Goal: Task Accomplishment & Management: Use online tool/utility

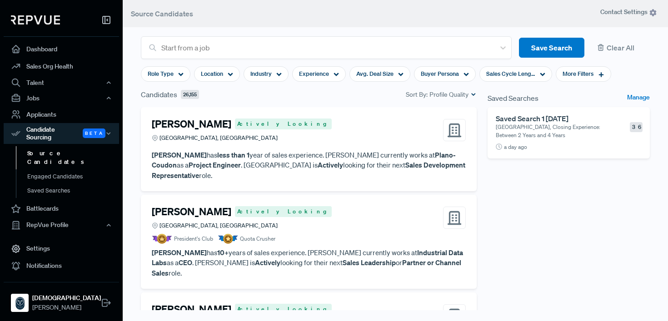
click at [554, 131] on p "[GEOGRAPHIC_DATA], Closing Experience: Between 2 Years and 4 Years" at bounding box center [549, 131] width 106 height 16
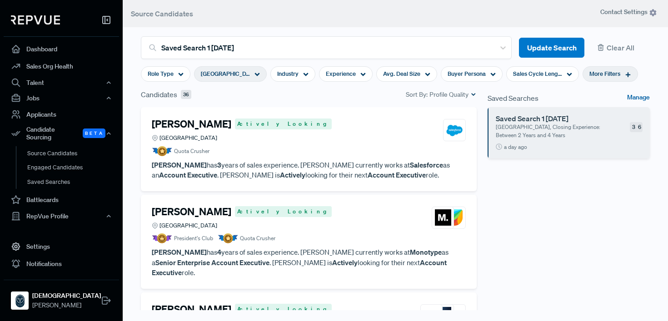
click at [640, 97] on link "Manage" at bounding box center [638, 98] width 23 height 11
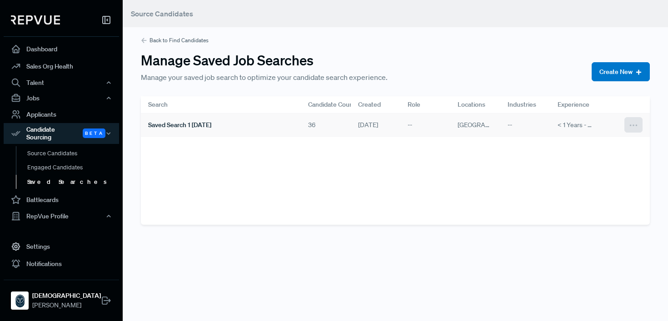
click at [636, 125] on use at bounding box center [633, 125] width 7 height 1
click at [510, 58] on div "Back to Find Candidates Manage Saved Job Searches Manage your saved job search …" at bounding box center [395, 119] width 545 height 239
click at [203, 124] on span "Saved Search 1 [DATE]" at bounding box center [179, 125] width 63 height 10
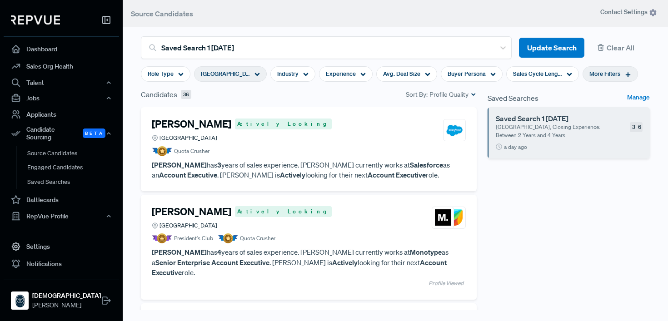
click at [461, 88] on section "Role Type Germany Industry Experience Avg. Deal Size Buyer Persona Sales Cycle …" at bounding box center [389, 74] width 497 height 30
click at [465, 96] on span "Profile Quality" at bounding box center [448, 95] width 39 height 10
click at [442, 127] on span "New" at bounding box center [446, 122] width 60 height 13
click at [213, 74] on span "[GEOGRAPHIC_DATA]" at bounding box center [225, 73] width 49 height 9
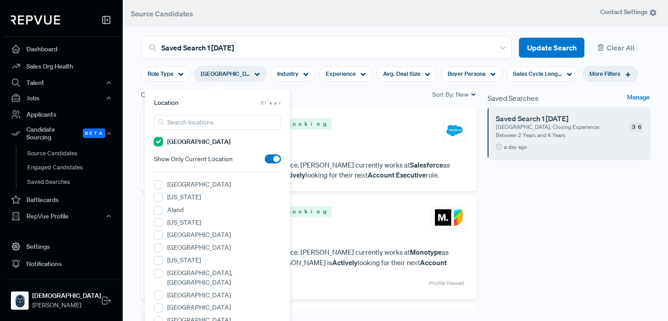
click at [158, 142] on input "[GEOGRAPHIC_DATA]" at bounding box center [158, 141] width 9 height 9
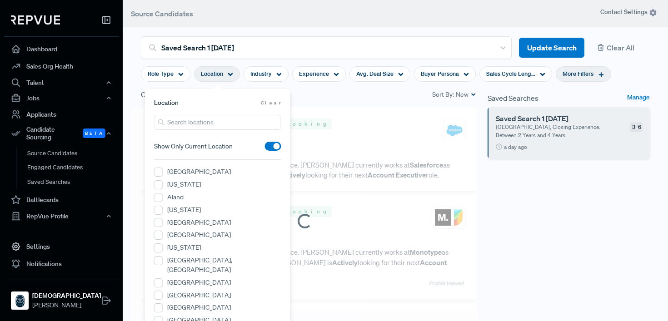
click at [175, 122] on input "search" at bounding box center [217, 122] width 127 height 15
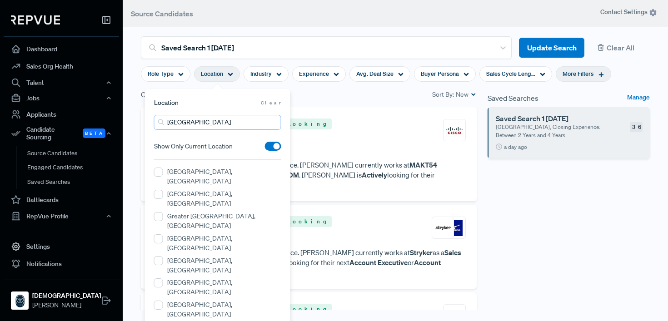
type input "[GEOGRAPHIC_DATA]"
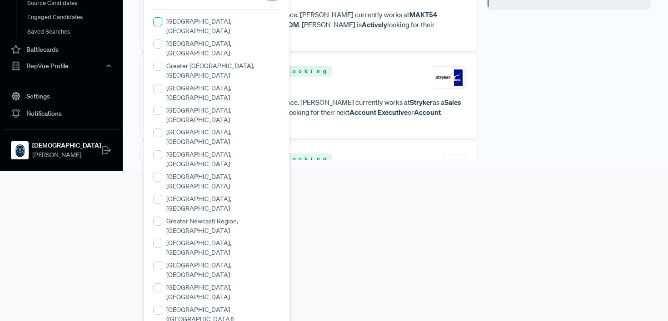
scroll to position [151, 0]
click at [158, 194] on Kingdom "[GEOGRAPHIC_DATA], [GEOGRAPHIC_DATA]" at bounding box center [157, 198] width 9 height 9
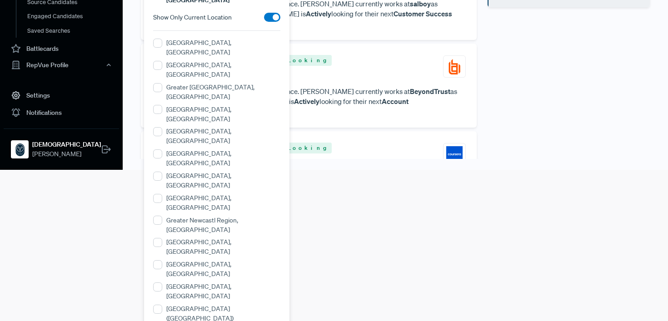
scroll to position [162, 0]
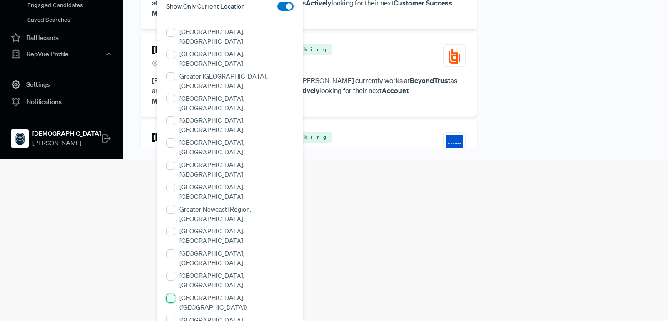
click at [169, 294] on \(England\) "[GEOGRAPHIC_DATA] ([GEOGRAPHIC_DATA])" at bounding box center [170, 298] width 9 height 9
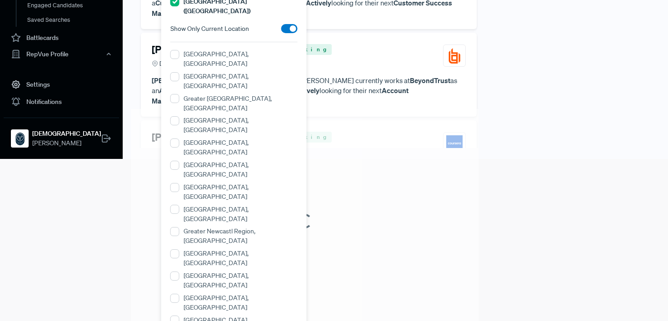
scroll to position [0, 0]
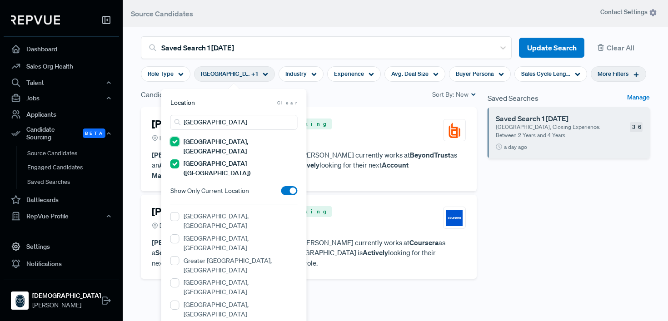
click at [175, 141] on Kingdom "[GEOGRAPHIC_DATA], [GEOGRAPHIC_DATA]" at bounding box center [174, 141] width 9 height 9
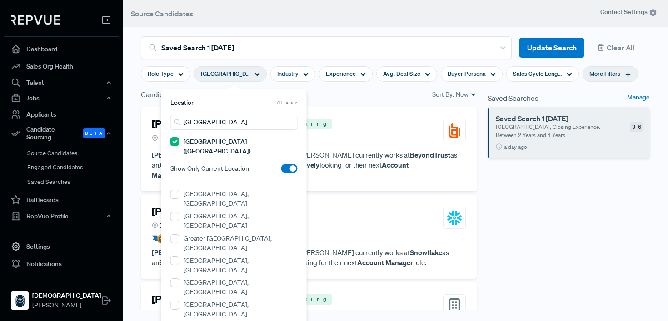
click at [334, 112] on div "[PERSON_NAME][GEOGRAPHIC_DATA] Actively Looking [GEOGRAPHIC_DATA], [GEOGRAPHIC_…" at bounding box center [309, 149] width 336 height 84
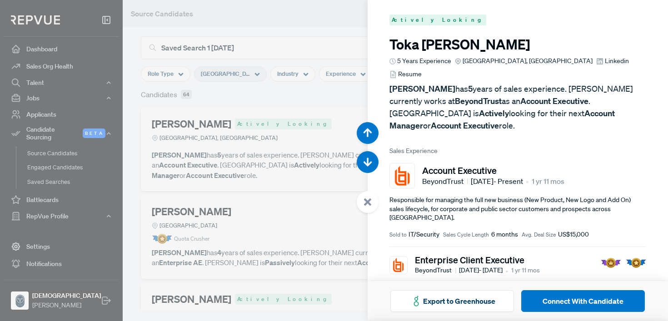
click at [258, 128] on div at bounding box center [334, 160] width 668 height 321
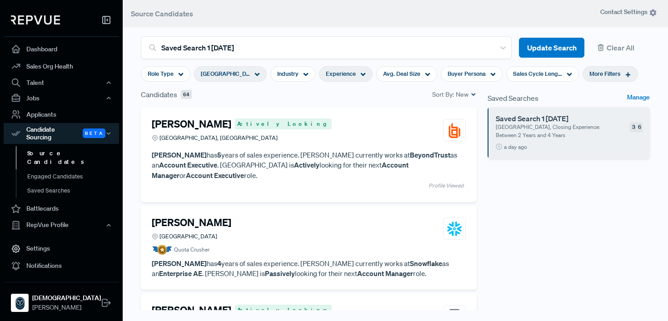
click at [346, 73] on span "Experience" at bounding box center [341, 73] width 30 height 9
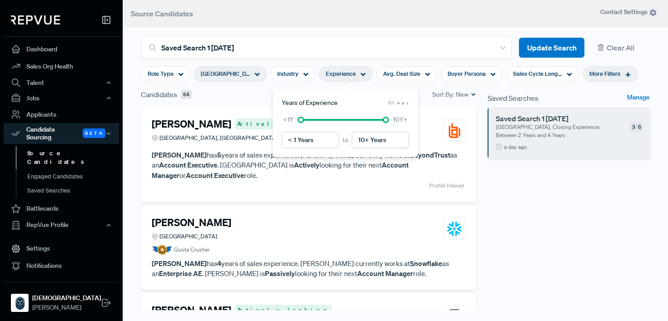
click at [343, 78] on span "Experience" at bounding box center [341, 73] width 30 height 9
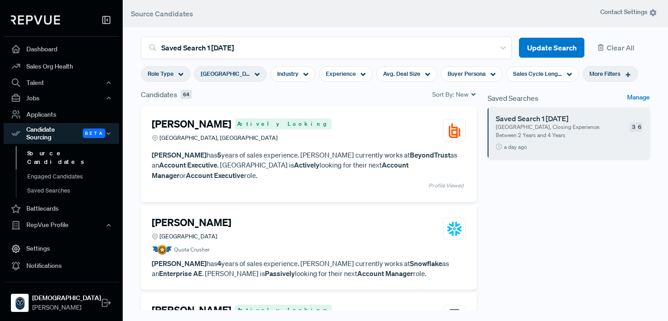
click at [169, 71] on span "Role Type" at bounding box center [161, 73] width 26 height 9
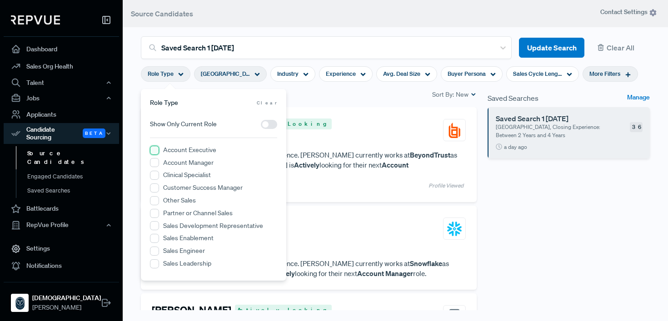
click at [153, 148] on Executive "Account Executive" at bounding box center [154, 150] width 9 height 9
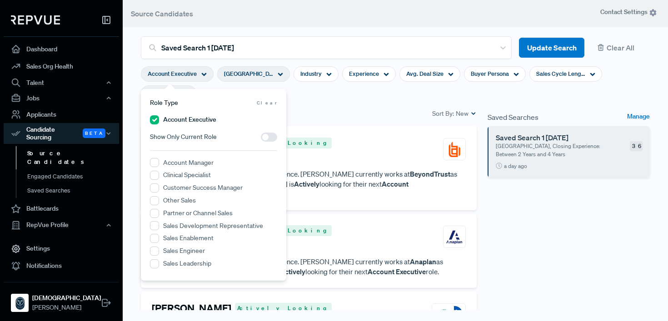
click at [322, 107] on section "Account Executive [GEOGRAPHIC_DATA] ([GEOGRAPHIC_DATA]) Industry Experience Avg…" at bounding box center [395, 83] width 509 height 49
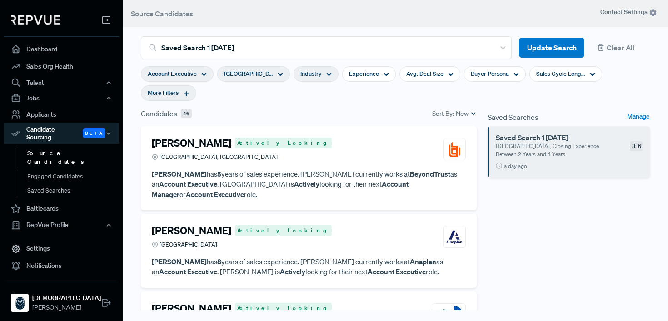
click at [323, 74] on div "Industry" at bounding box center [315, 73] width 45 height 15
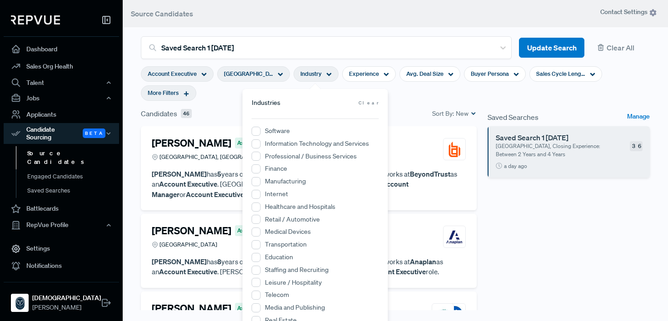
click at [323, 74] on div "Industry" at bounding box center [315, 73] width 45 height 15
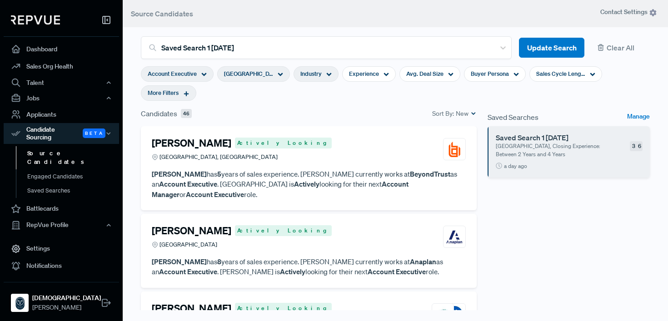
click at [323, 78] on div "Industry" at bounding box center [315, 73] width 45 height 15
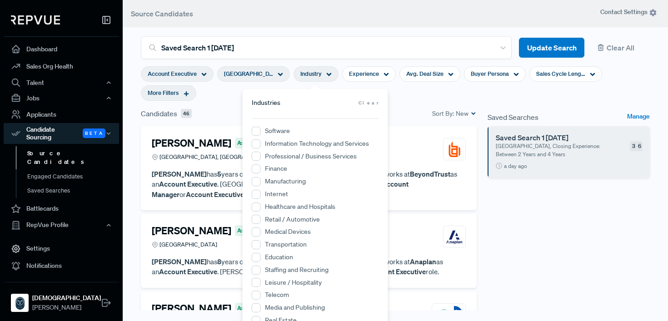
click at [323, 78] on div "Industry" at bounding box center [315, 73] width 45 height 15
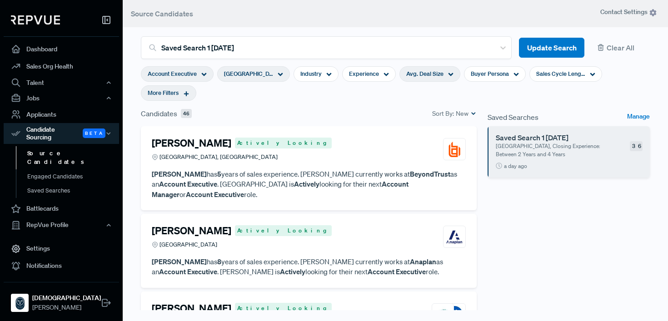
click at [438, 75] on span "Avg. Deal Size" at bounding box center [424, 73] width 37 height 9
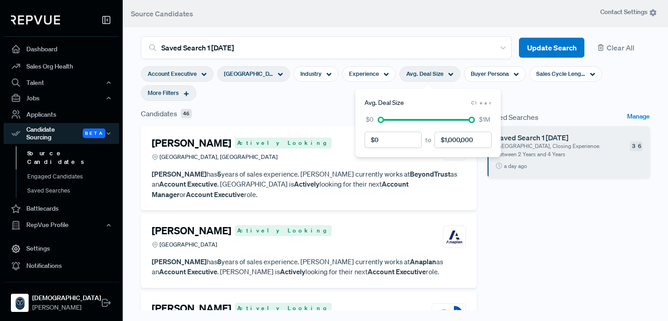
click at [438, 75] on span "Avg. Deal Size" at bounding box center [424, 73] width 37 height 9
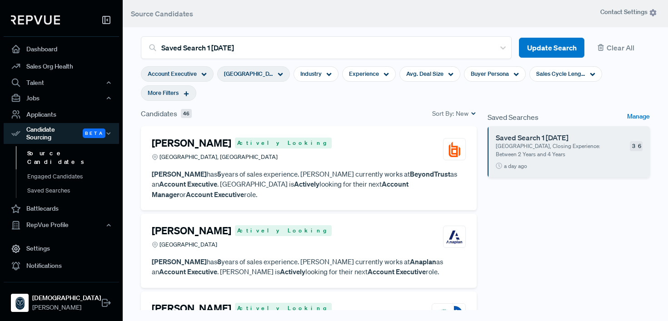
click at [369, 83] on section "Account Executive [GEOGRAPHIC_DATA] ([GEOGRAPHIC_DATA]) Industry Experience Avg…" at bounding box center [395, 83] width 509 height 49
click at [370, 75] on span "Experience" at bounding box center [364, 73] width 30 height 9
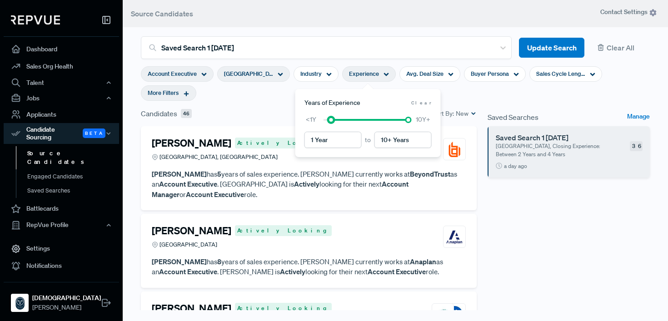
drag, startPoint x: 321, startPoint y: 120, endPoint x: 328, endPoint y: 120, distance: 6.4
click at [328, 120] on div at bounding box center [331, 120] width 6 height 6
type input "2 Years"
click at [335, 122] on div at bounding box center [365, 120] width 85 height 6
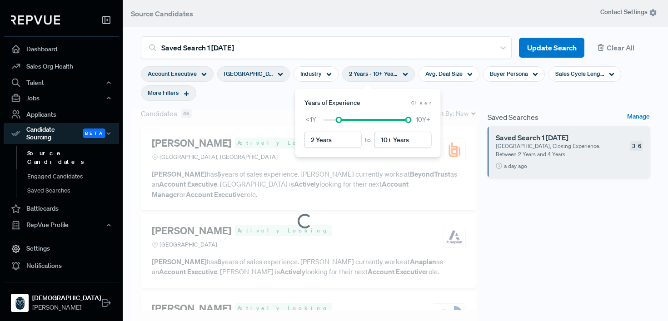
click at [470, 93] on section "Account Executive [GEOGRAPHIC_DATA] ([GEOGRAPHIC_DATA]) Industry 2 Years - 10+ …" at bounding box center [395, 83] width 509 height 49
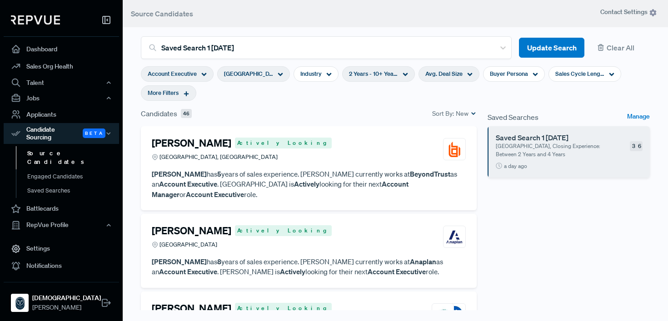
click at [464, 76] on div "Avg. Deal Size" at bounding box center [448, 73] width 61 height 15
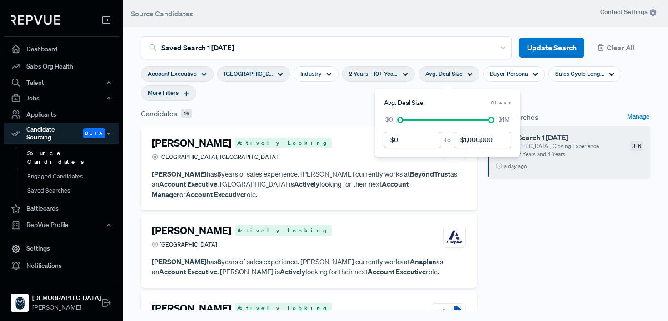
click at [464, 76] on div "Avg. Deal Size" at bounding box center [448, 73] width 61 height 15
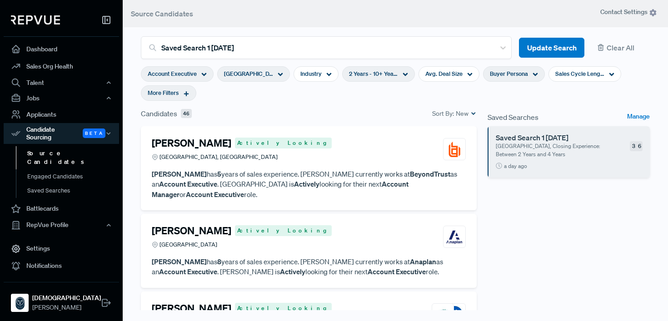
click at [504, 77] on span "Buyer Persona" at bounding box center [509, 73] width 38 height 9
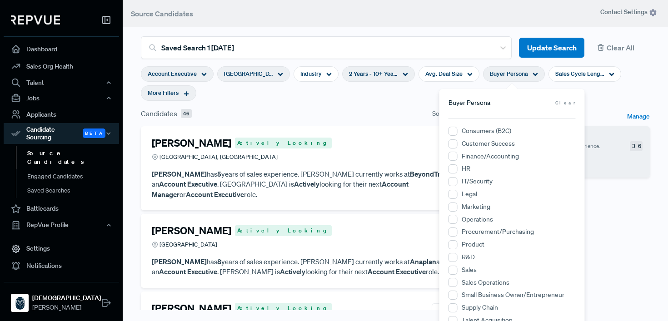
click at [504, 77] on span "Buyer Persona" at bounding box center [509, 73] width 38 height 9
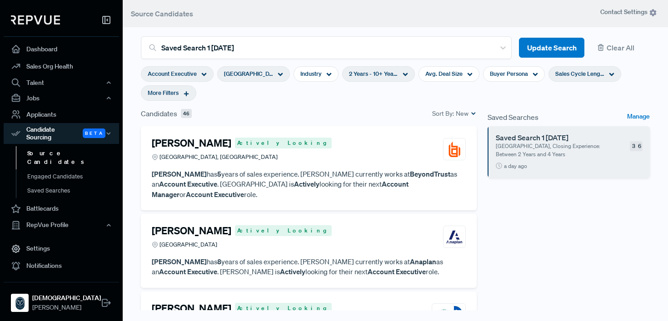
click at [569, 73] on span "Sales Cycle Length" at bounding box center [579, 73] width 49 height 9
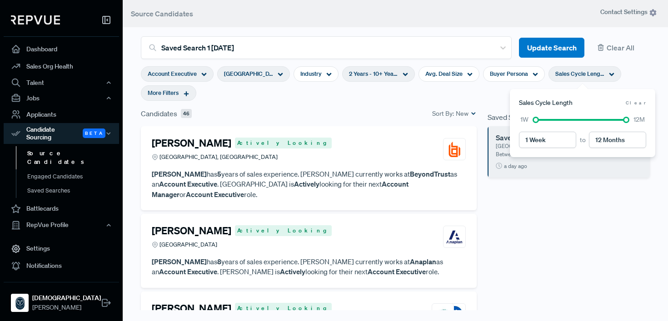
click at [569, 73] on span "Sales Cycle Length" at bounding box center [579, 73] width 49 height 9
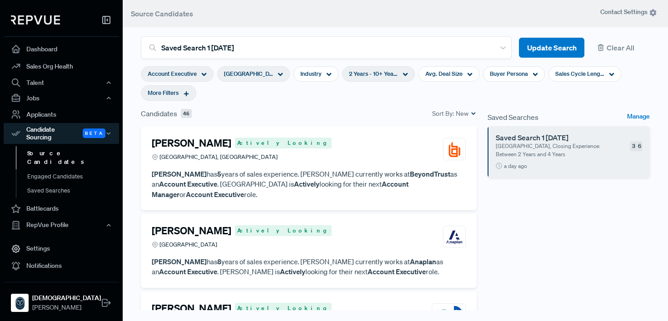
click at [213, 143] on h4 "[PERSON_NAME]" at bounding box center [191, 143] width 79 height 12
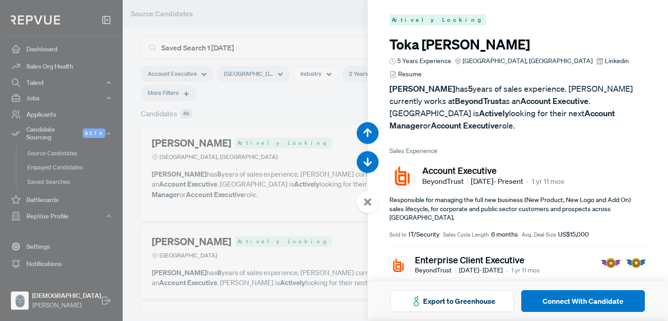
click at [416, 74] on span "Resume" at bounding box center [410, 74] width 24 height 10
click at [607, 62] on span "Linkedin" at bounding box center [617, 61] width 24 height 10
click at [326, 45] on div at bounding box center [334, 160] width 668 height 321
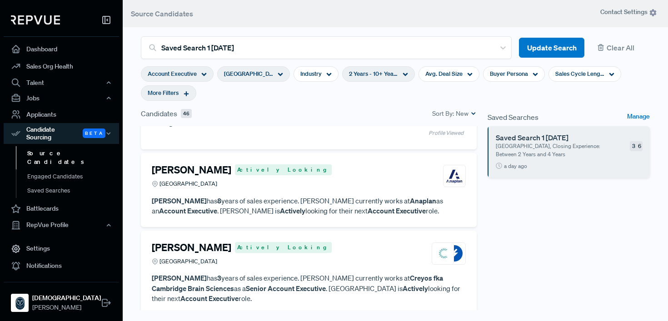
scroll to position [75, 0]
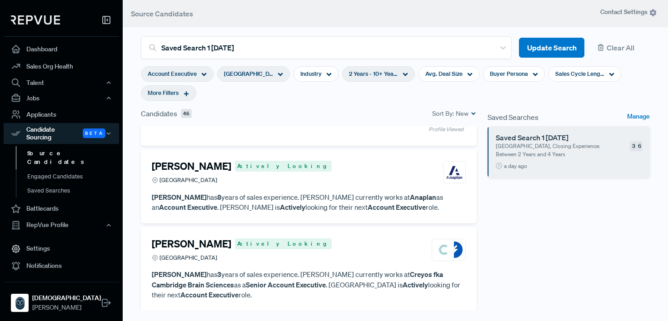
click at [192, 160] on h4 "[PERSON_NAME]" at bounding box center [191, 166] width 79 height 12
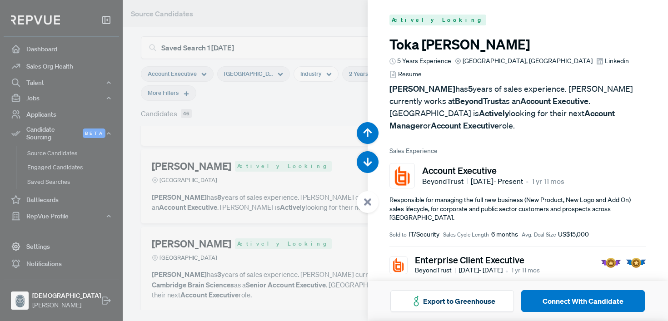
scroll to position [321, 0]
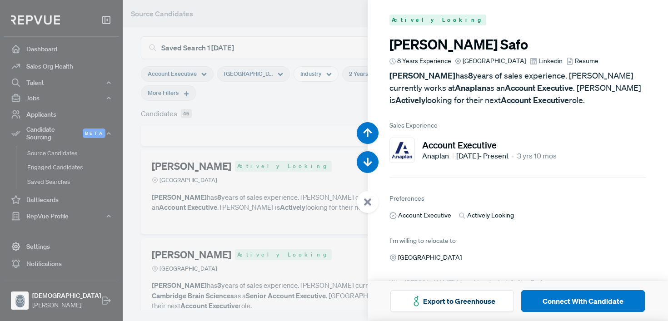
click at [582, 63] on span "Resume" at bounding box center [587, 61] width 24 height 10
click at [273, 124] on div at bounding box center [334, 160] width 668 height 321
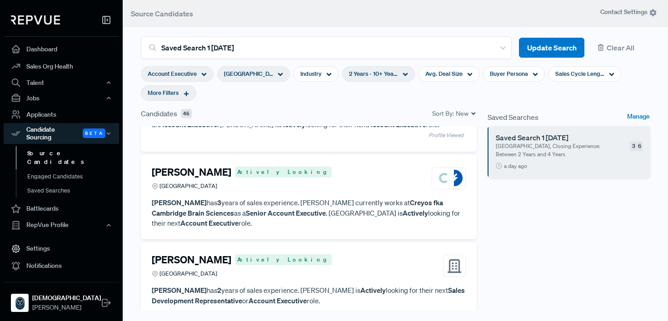
scroll to position [162, 0]
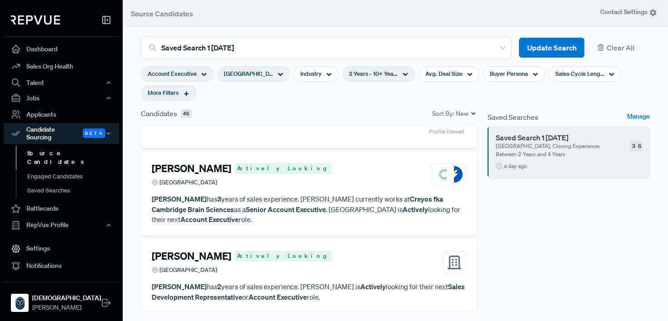
click at [218, 163] on h4 "[PERSON_NAME]" at bounding box center [191, 169] width 79 height 12
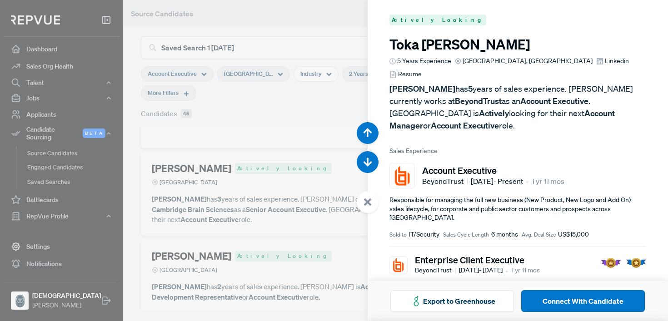
scroll to position [642, 0]
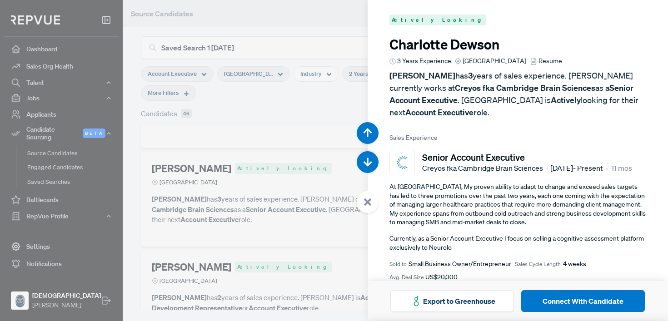
click at [549, 60] on span "Resume" at bounding box center [550, 61] width 24 height 10
click at [275, 114] on div at bounding box center [334, 160] width 668 height 321
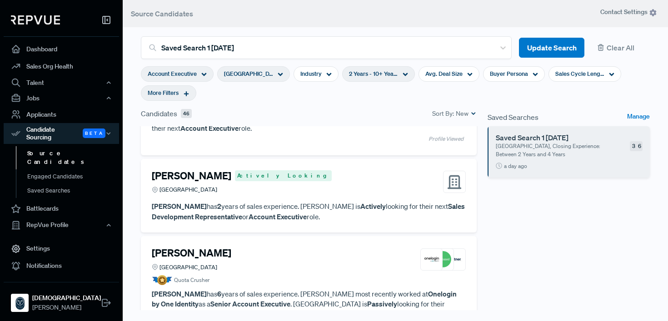
scroll to position [257, 0]
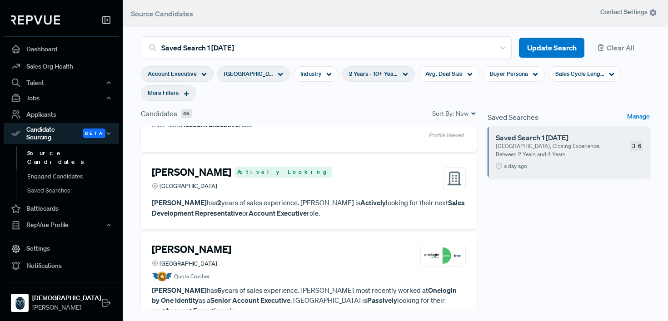
click at [208, 166] on h4 "[PERSON_NAME]" at bounding box center [191, 172] width 79 height 12
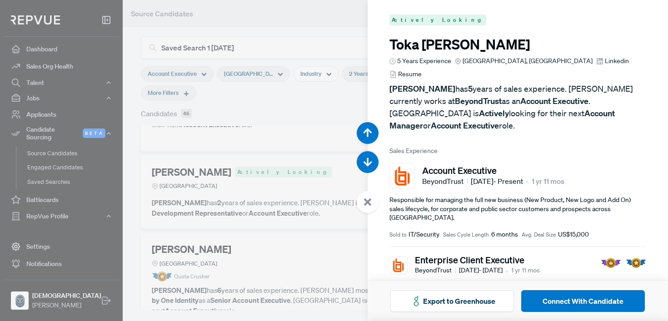
scroll to position [963, 0]
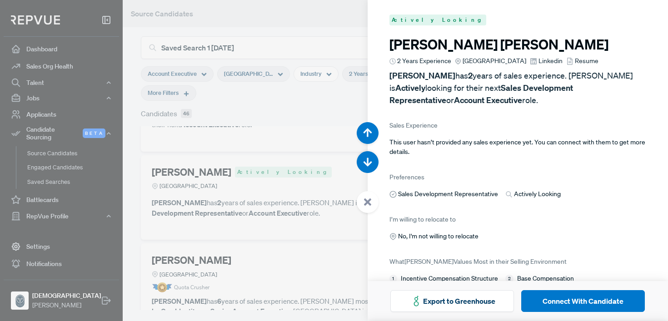
click at [591, 60] on span "Resume" at bounding box center [587, 61] width 24 height 10
click at [230, 103] on div at bounding box center [334, 160] width 668 height 321
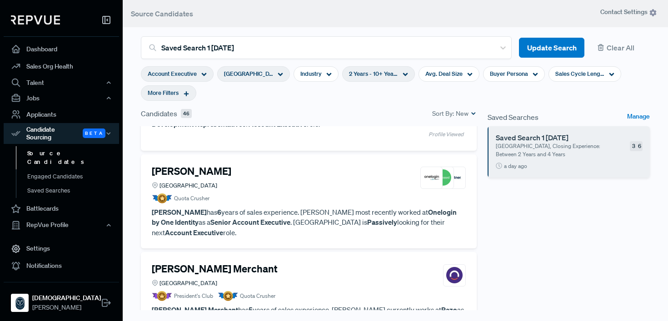
scroll to position [348, 0]
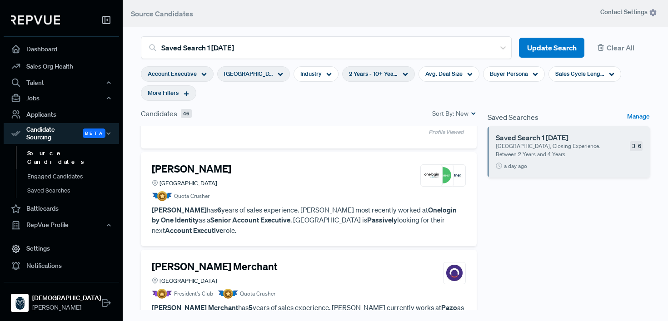
click at [258, 173] on div "[PERSON_NAME] [GEOGRAPHIC_DATA]" at bounding box center [309, 175] width 314 height 25
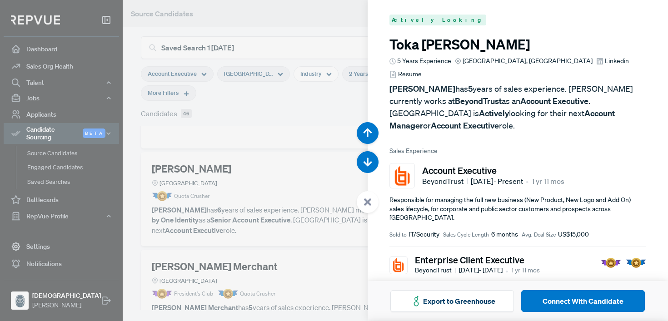
scroll to position [1285, 0]
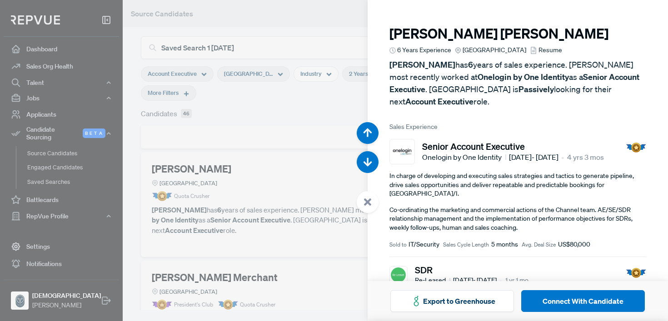
click at [550, 50] on span "Resume" at bounding box center [550, 50] width 24 height 10
click at [271, 120] on div at bounding box center [334, 160] width 668 height 321
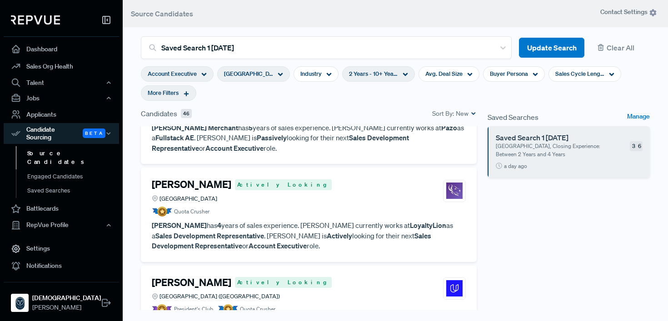
scroll to position [540, 0]
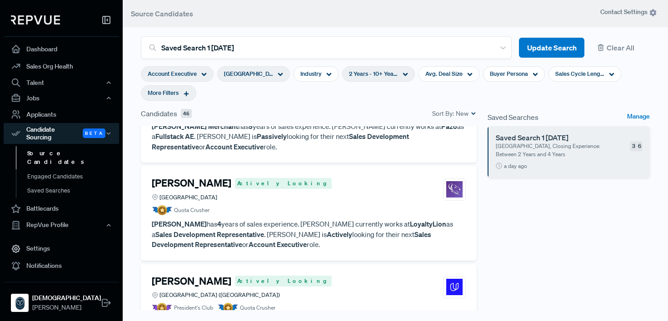
click at [335, 205] on article "Quota Crusher" at bounding box center [309, 210] width 314 height 10
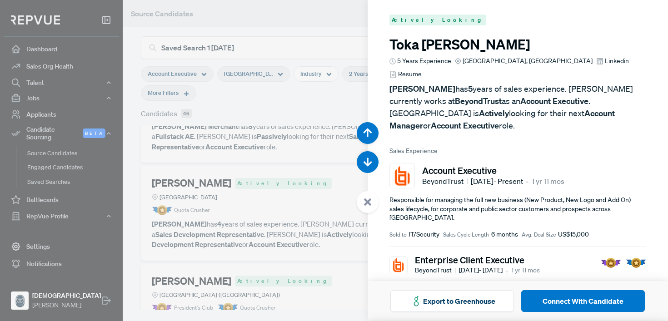
scroll to position [1927, 0]
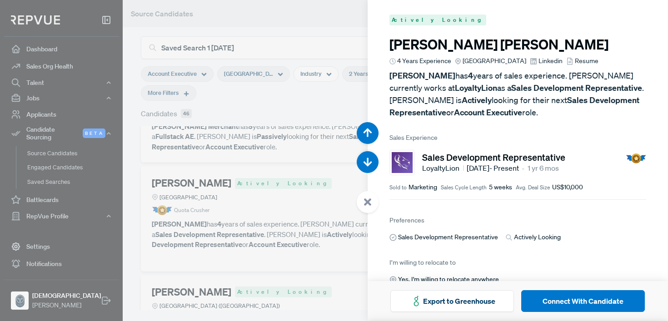
click at [585, 62] on span "Resume" at bounding box center [587, 61] width 24 height 10
click at [544, 63] on span "Linkedin" at bounding box center [550, 61] width 24 height 10
click at [252, 192] on div at bounding box center [334, 160] width 668 height 321
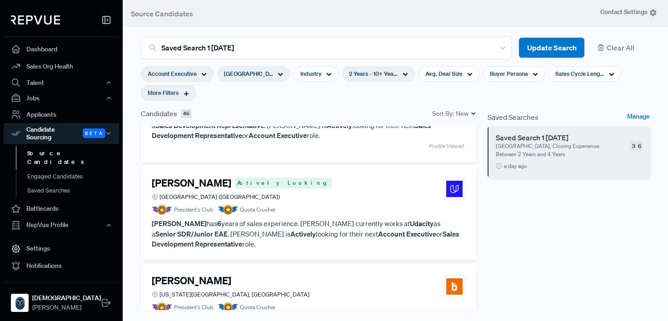
scroll to position [651, 0]
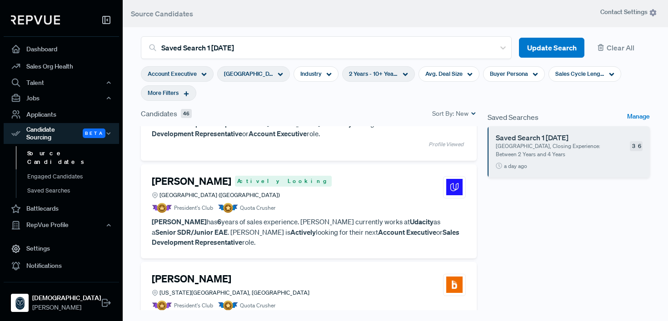
click at [313, 203] on article "President's Club Quota Crusher" at bounding box center [309, 208] width 314 height 10
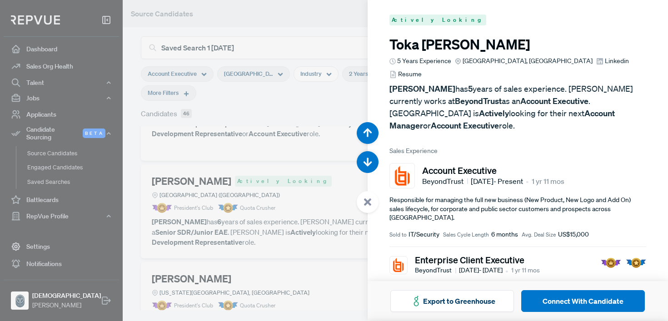
scroll to position [2248, 0]
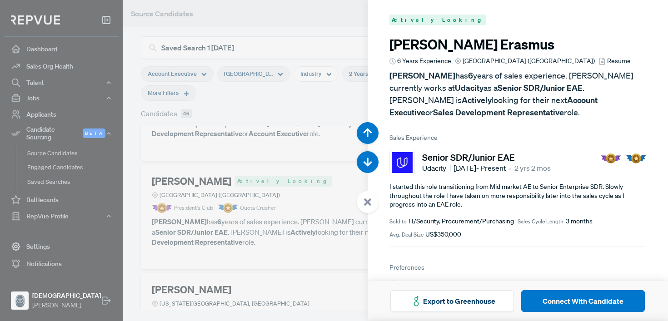
click at [607, 63] on span "Resume" at bounding box center [619, 61] width 24 height 10
click at [247, 155] on div at bounding box center [334, 160] width 668 height 321
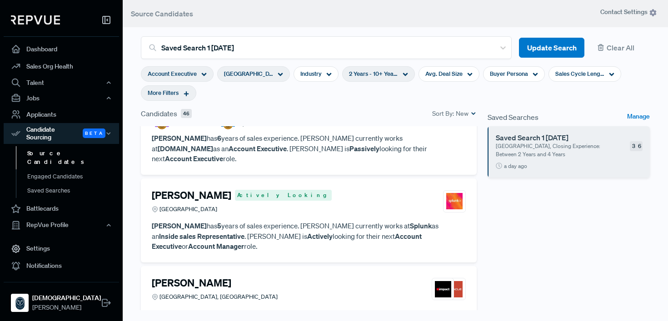
scroll to position [845, 0]
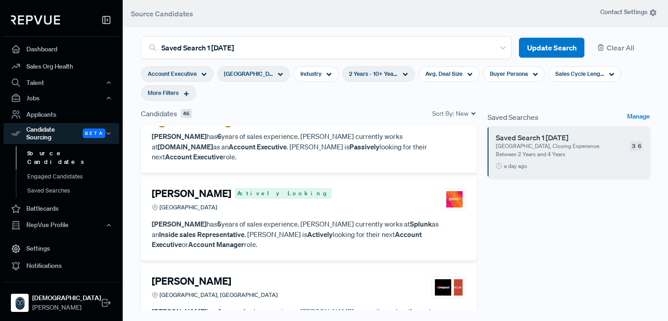
click at [329, 188] on div "[PERSON_NAME] Actively Looking [GEOGRAPHIC_DATA]" at bounding box center [309, 200] width 314 height 25
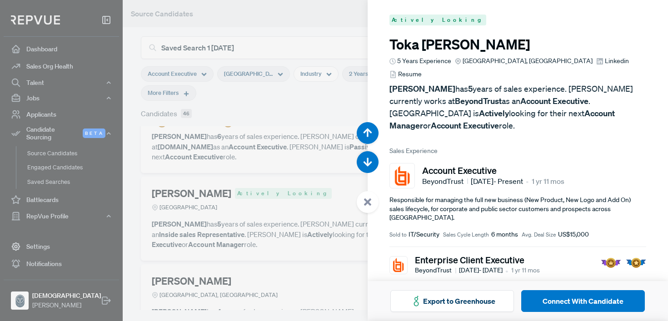
scroll to position [2890, 0]
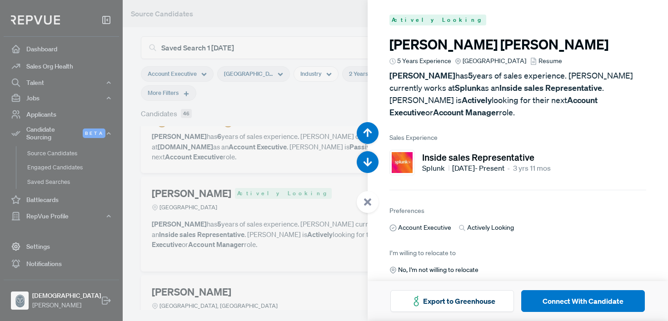
click at [556, 60] on span "Resume" at bounding box center [550, 61] width 24 height 10
click at [271, 174] on div at bounding box center [334, 160] width 668 height 321
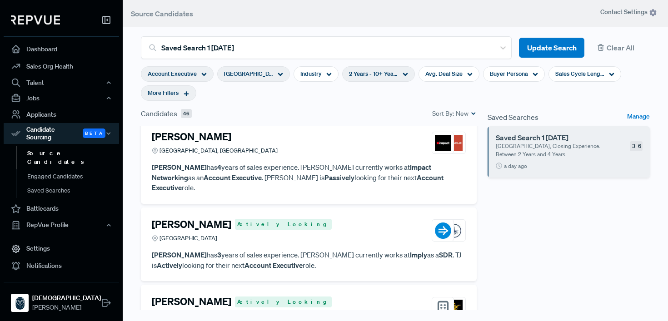
scroll to position [1001, 0]
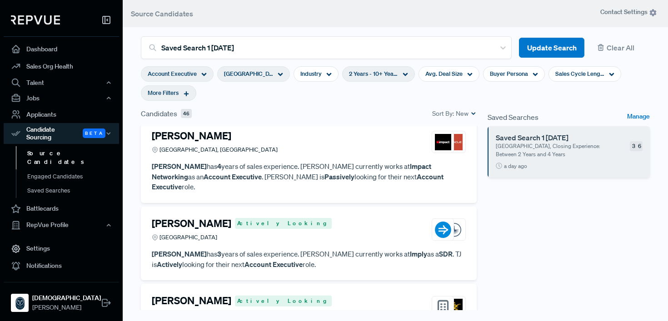
click at [307, 218] on article "[PERSON_NAME] Actively Looking [GEOGRAPHIC_DATA]" at bounding box center [309, 232] width 314 height 28
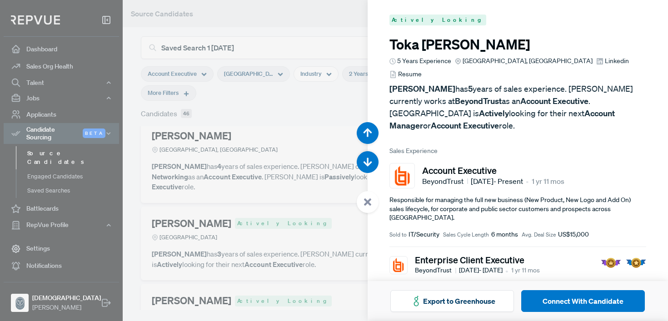
scroll to position [3533, 0]
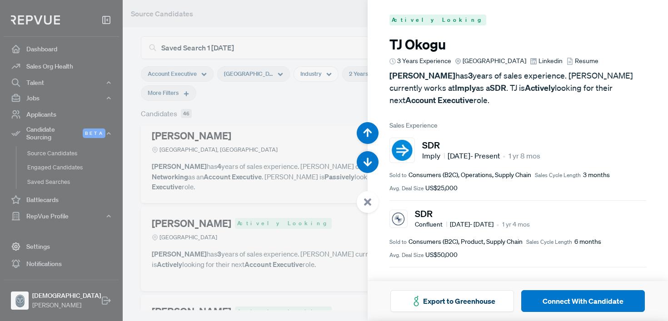
click at [580, 60] on span "Resume" at bounding box center [587, 61] width 24 height 10
click at [548, 64] on span "Linkedin" at bounding box center [550, 61] width 24 height 10
click at [253, 154] on div at bounding box center [334, 160] width 668 height 321
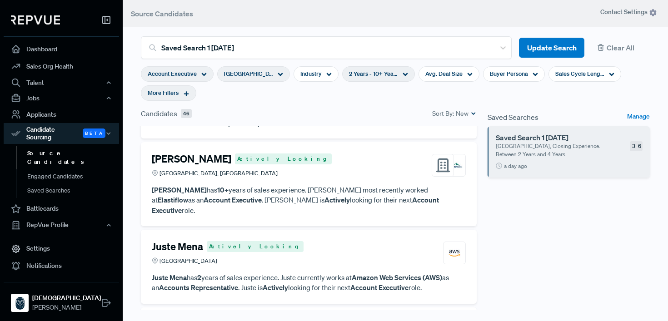
scroll to position [2020, 0]
click at [310, 273] on p "Juste Mena has 2 years of sales experience. Juste currently works at Amazon Web…" at bounding box center [309, 283] width 314 height 20
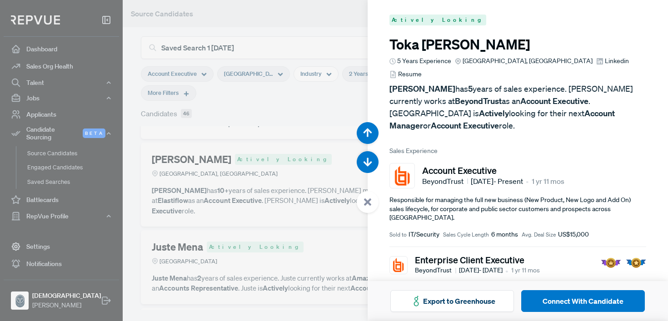
scroll to position [7386, 0]
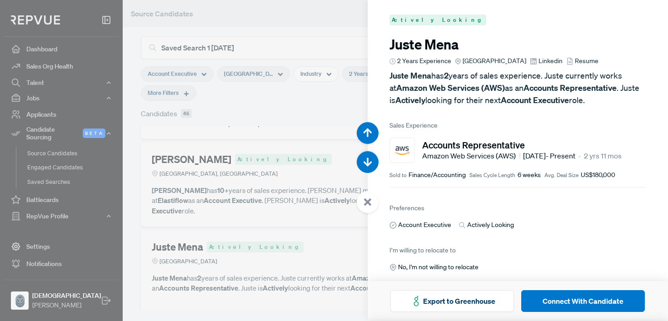
click at [544, 60] on span "Linkedin" at bounding box center [550, 61] width 24 height 10
click at [272, 214] on div at bounding box center [334, 160] width 668 height 321
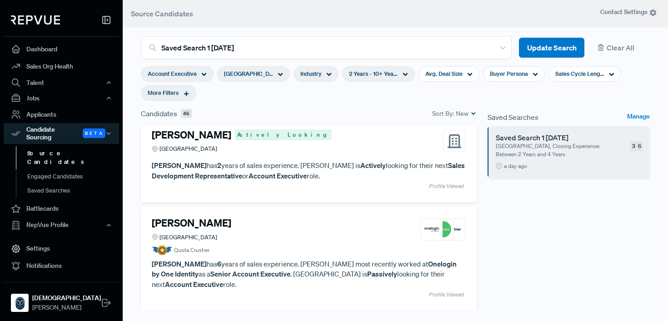
scroll to position [100, 0]
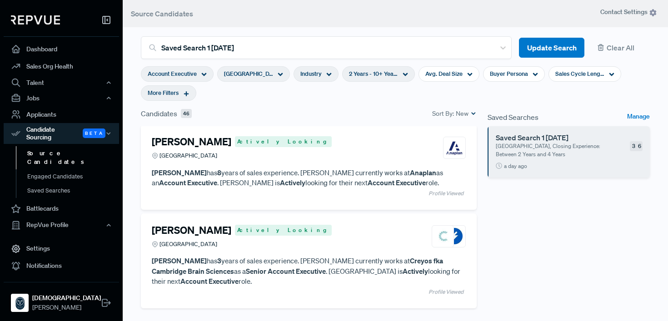
click at [326, 78] on div "Industry" at bounding box center [315, 73] width 45 height 15
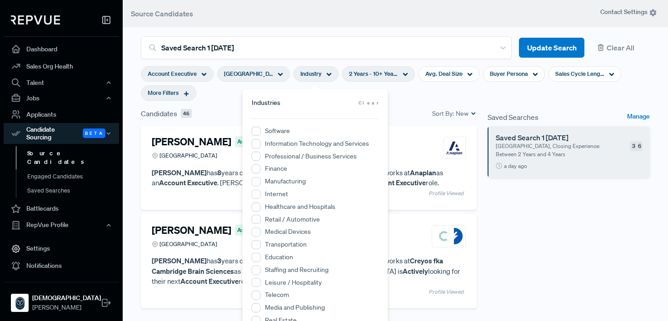
click at [326, 78] on div "Industry" at bounding box center [315, 73] width 45 height 15
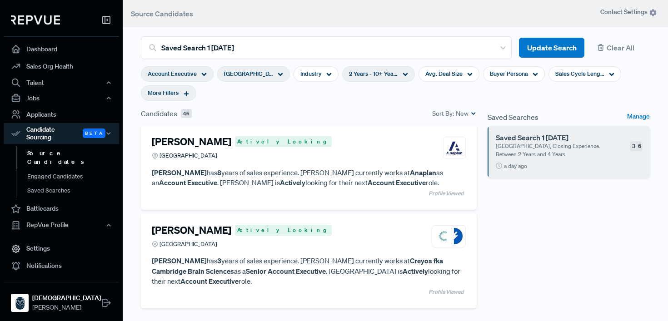
click at [363, 76] on span "2 Years - 10+ Years" at bounding box center [373, 73] width 49 height 9
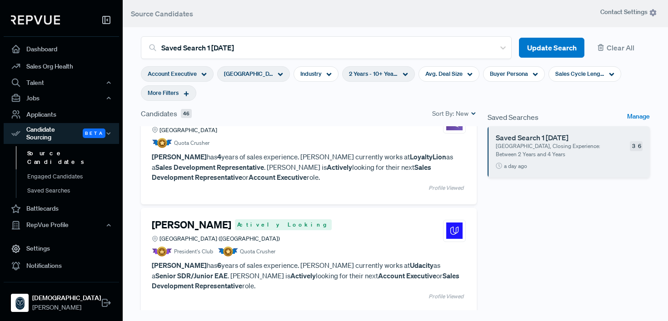
scroll to position [608, 0]
click at [267, 74] on span "[GEOGRAPHIC_DATA] ([GEOGRAPHIC_DATA])" at bounding box center [248, 73] width 49 height 9
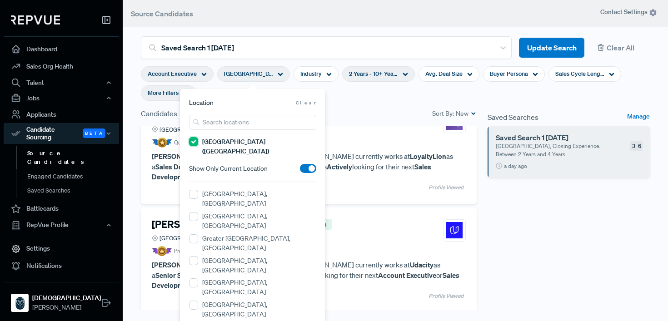
click at [193, 144] on \(England\) "[GEOGRAPHIC_DATA] ([GEOGRAPHIC_DATA])" at bounding box center [193, 141] width 9 height 9
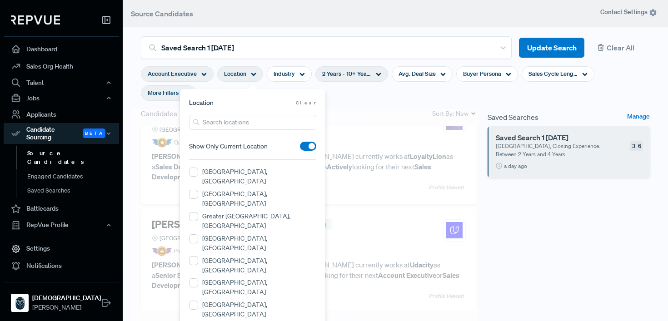
click at [210, 131] on section "Location Clear Show Only Current Location [GEOGRAPHIC_DATA], [GEOGRAPHIC_DATA] …" at bounding box center [252, 309] width 127 height 423
click at [216, 123] on input "search" at bounding box center [252, 122] width 127 height 15
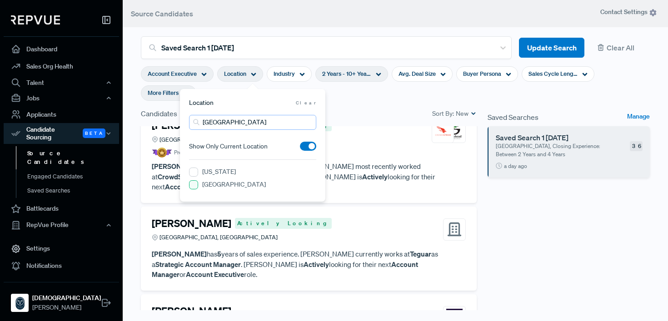
type input "[GEOGRAPHIC_DATA]"
click at [192, 188] on input "[GEOGRAPHIC_DATA]" at bounding box center [193, 184] width 9 height 9
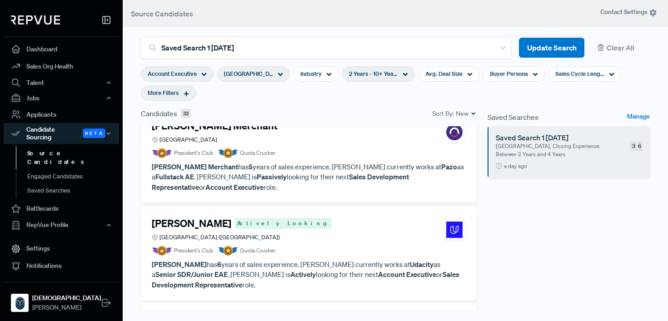
click at [348, 95] on section "Account Executive [GEOGRAPHIC_DATA] Industry 2 Years - 10+ Years Avg. Deal Size…" at bounding box center [395, 83] width 509 height 49
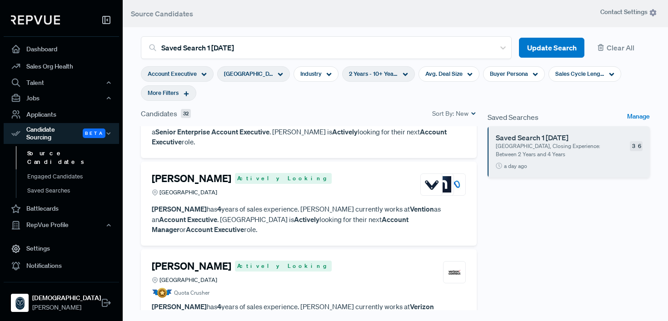
scroll to position [151, 0]
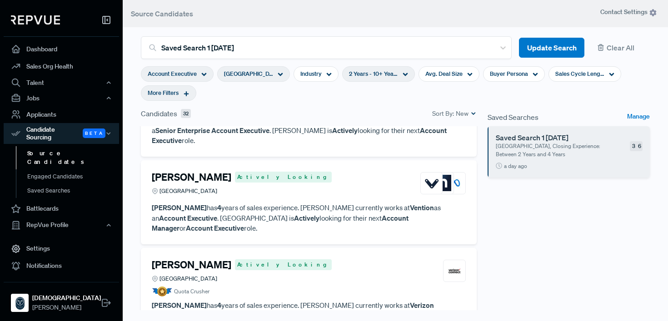
click at [350, 189] on article "[PERSON_NAME] Actively Looking Germany [PERSON_NAME] has 4 years of sales exper…" at bounding box center [309, 202] width 314 height 62
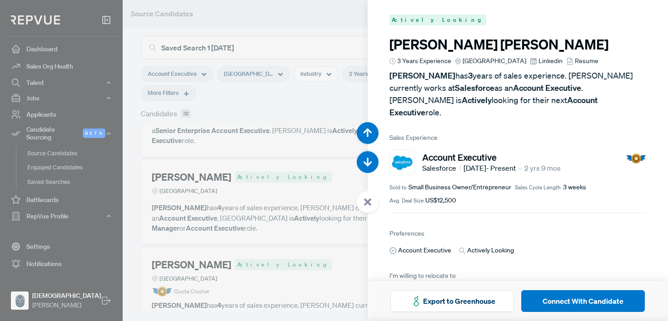
scroll to position [642, 0]
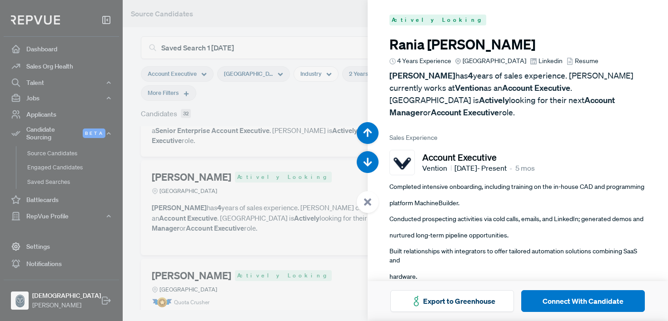
click at [538, 61] on span "Linkedin" at bounding box center [550, 61] width 24 height 10
click at [575, 62] on span "Resume" at bounding box center [587, 61] width 24 height 10
click at [282, 155] on div at bounding box center [334, 160] width 668 height 321
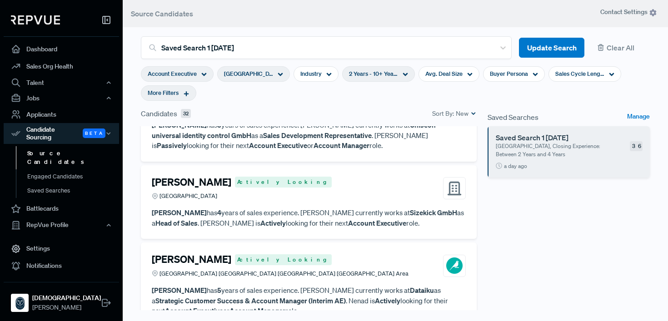
scroll to position [1565, 0]
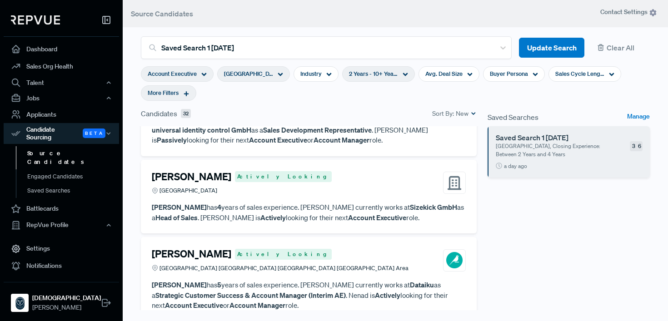
click at [213, 248] on h4 "[PERSON_NAME]" at bounding box center [191, 254] width 79 height 12
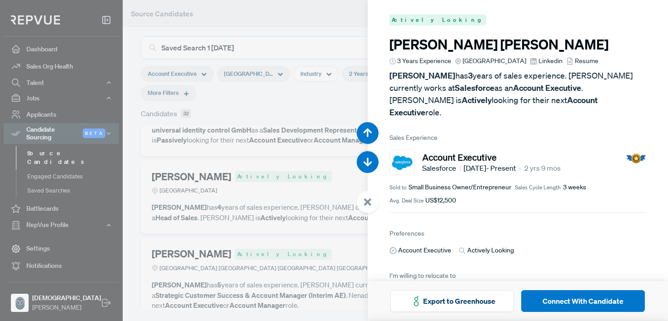
scroll to position [6102, 0]
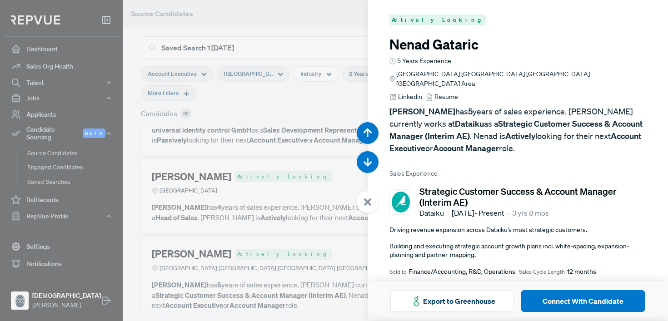
click at [422, 92] on span "Linkedin" at bounding box center [410, 97] width 24 height 10
click at [276, 198] on div at bounding box center [334, 160] width 668 height 321
